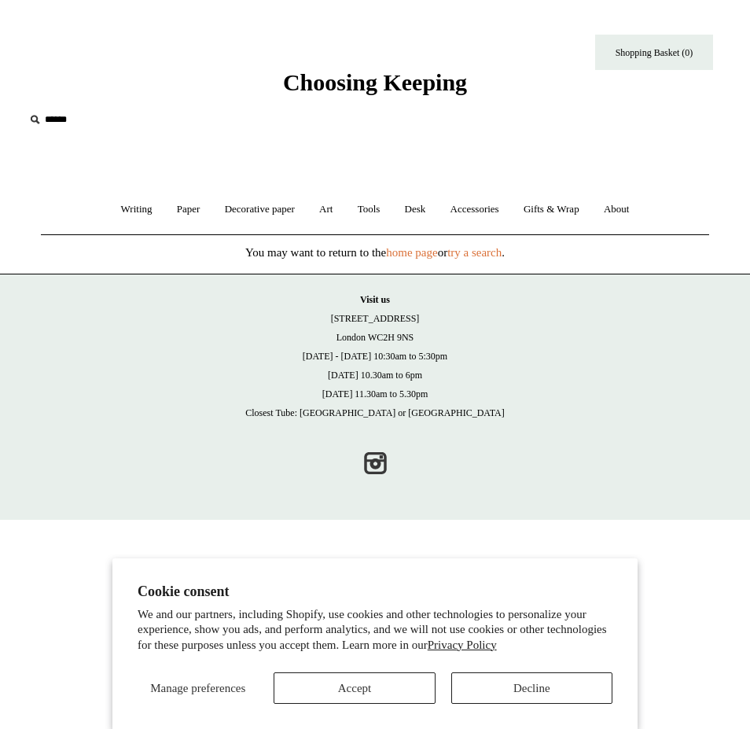
scroll to position [46, 0]
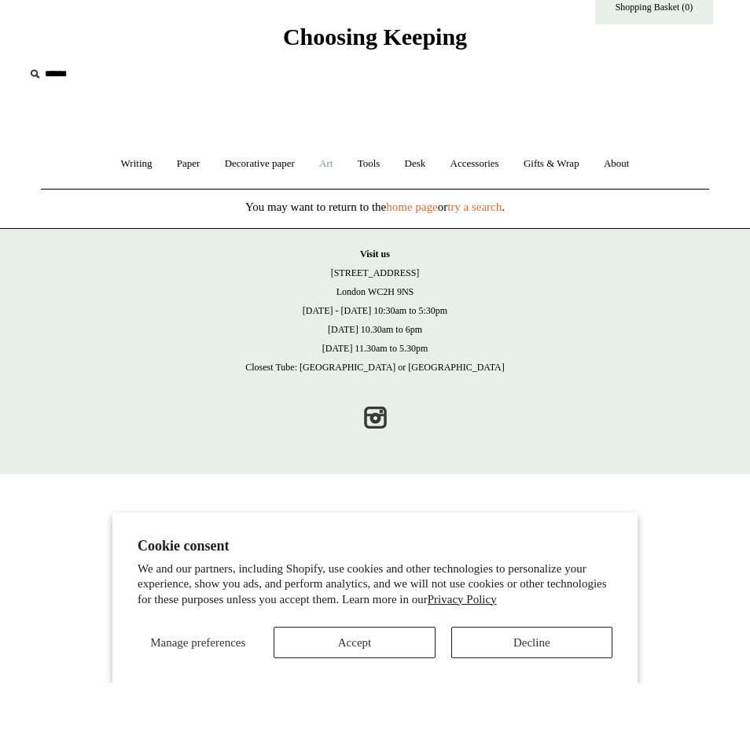
click at [334, 189] on link "Art +" at bounding box center [325, 210] width 35 height 42
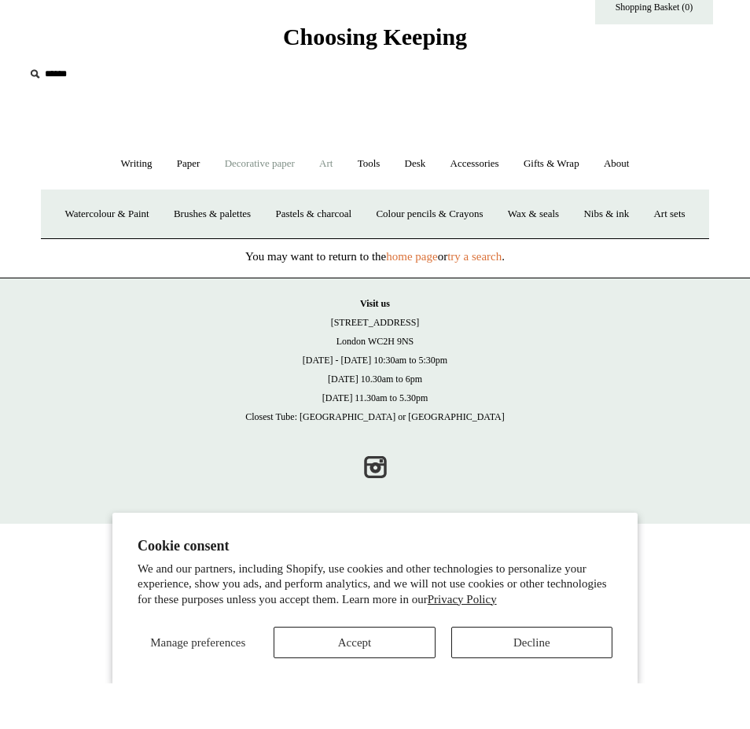
click at [253, 189] on link "Decorative paper +" at bounding box center [260, 210] width 92 height 42
click at [482, 189] on link "Accessories +" at bounding box center [474, 210] width 71 height 42
click at [296, 239] on link "Paperweights +" at bounding box center [258, 260] width 77 height 42
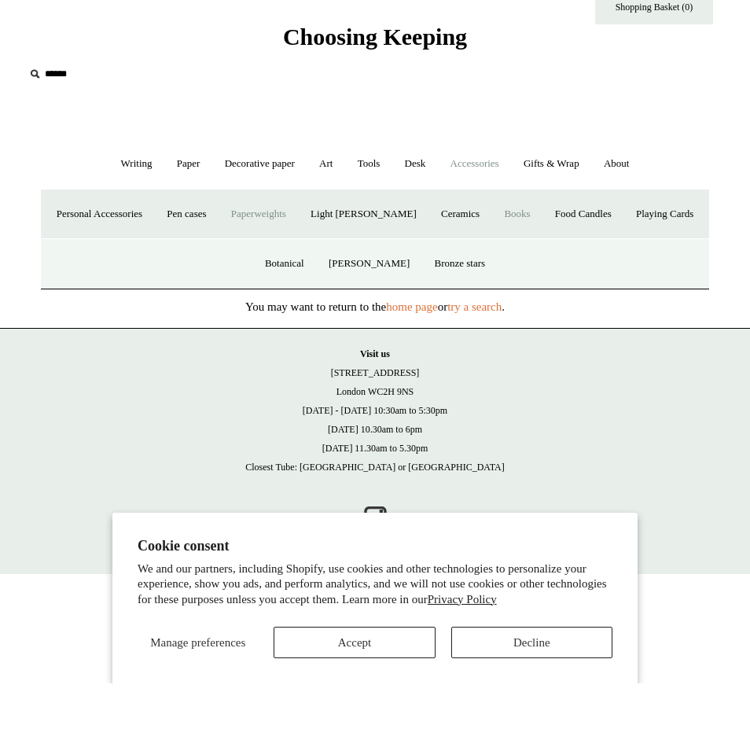
click at [493, 239] on link "Books" at bounding box center [517, 260] width 48 height 42
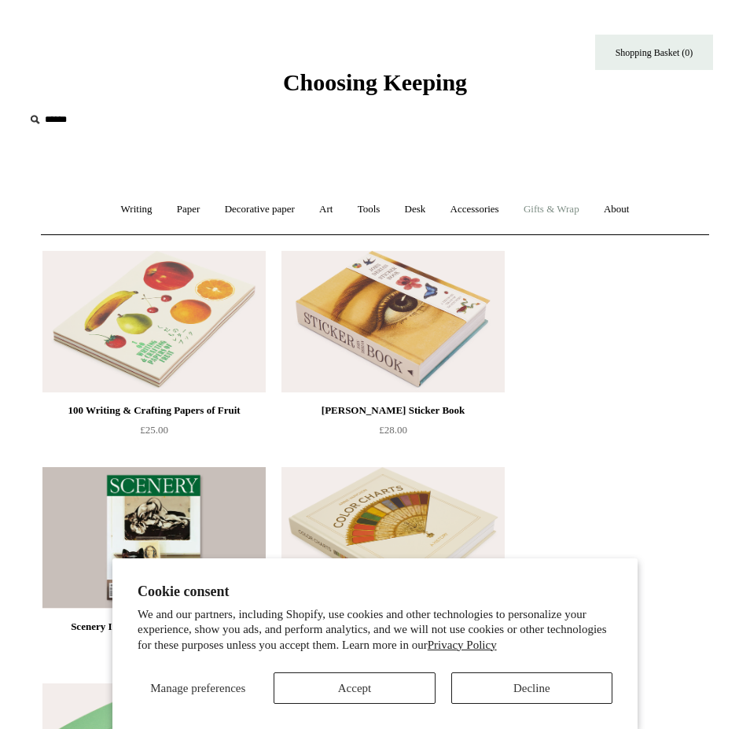
click at [560, 205] on link "Gifts & Wrap +" at bounding box center [552, 210] width 78 height 42
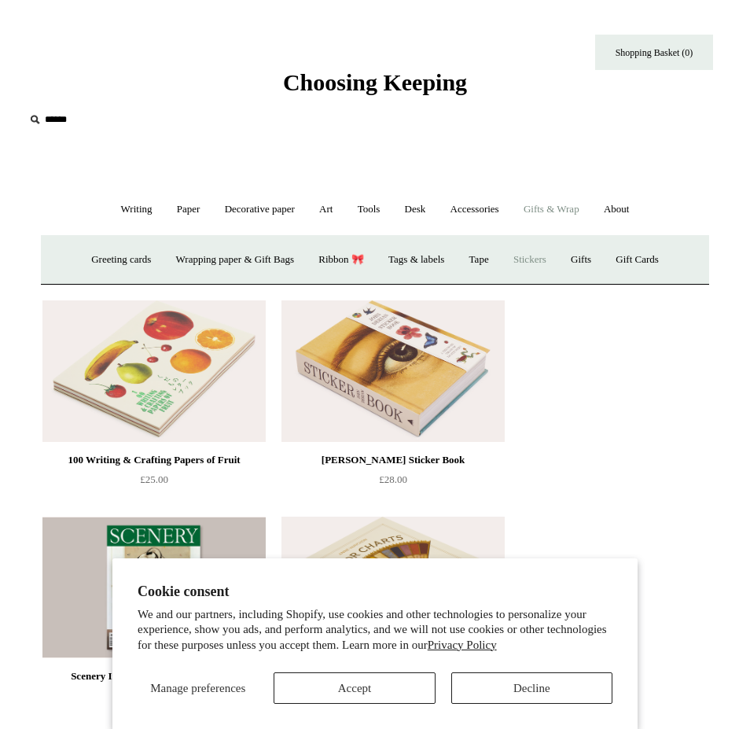
click at [541, 260] on link "Stickers" at bounding box center [529, 260] width 55 height 42
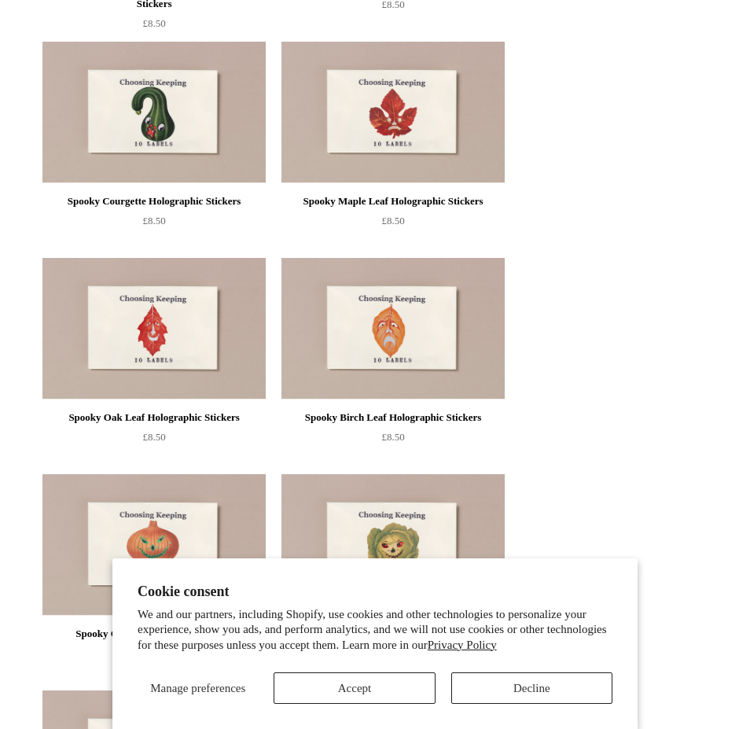
scroll to position [1072, 0]
